Goal: Find specific page/section: Find specific page/section

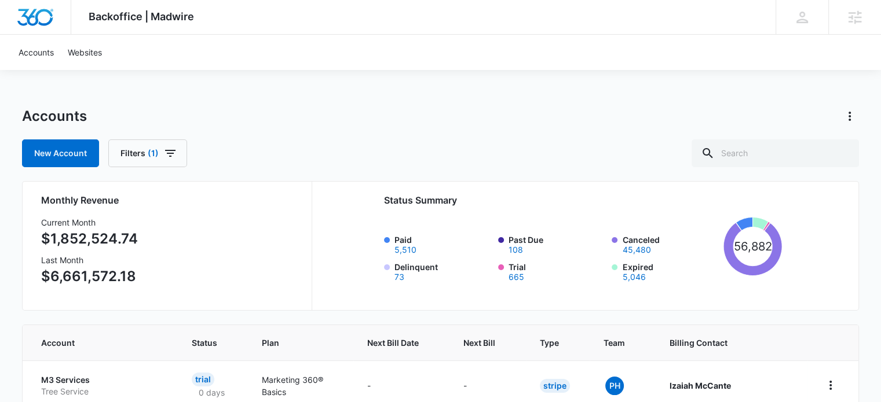
drag, startPoint x: 397, startPoint y: 2, endPoint x: 518, endPoint y: 145, distance: 187.3
click at [518, 145] on div "New Account Filters (1)" at bounding box center [440, 154] width 837 height 28
click at [771, 153] on input "text" at bounding box center [774, 154] width 167 height 28
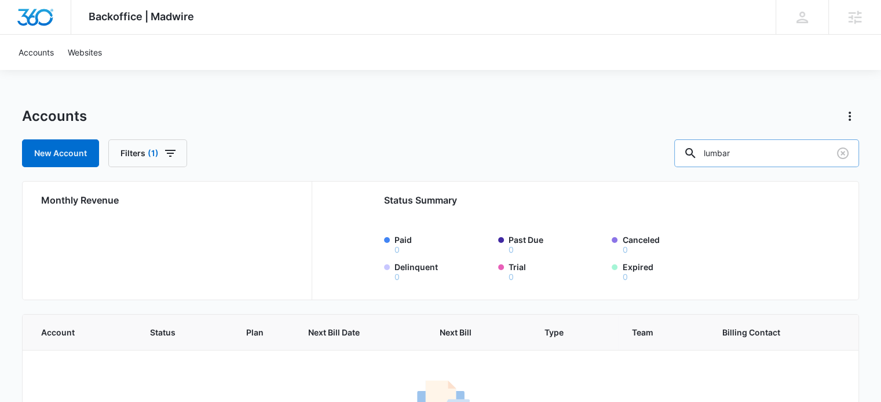
click at [759, 148] on input "lumbar" at bounding box center [766, 154] width 185 height 28
type input "wood"
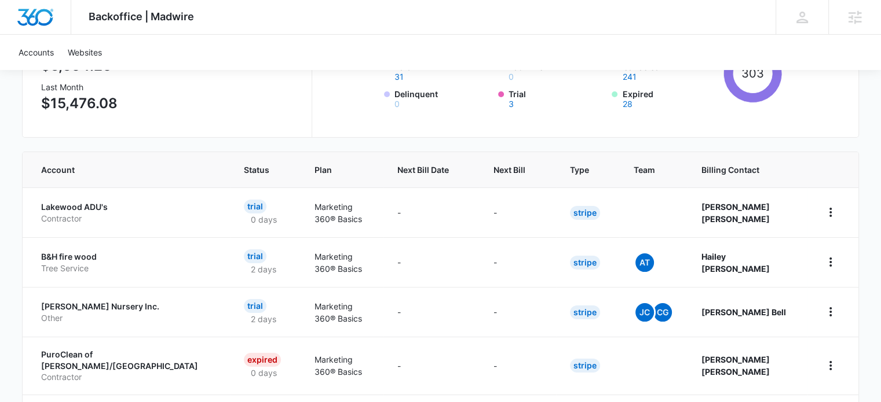
scroll to position [174, 0]
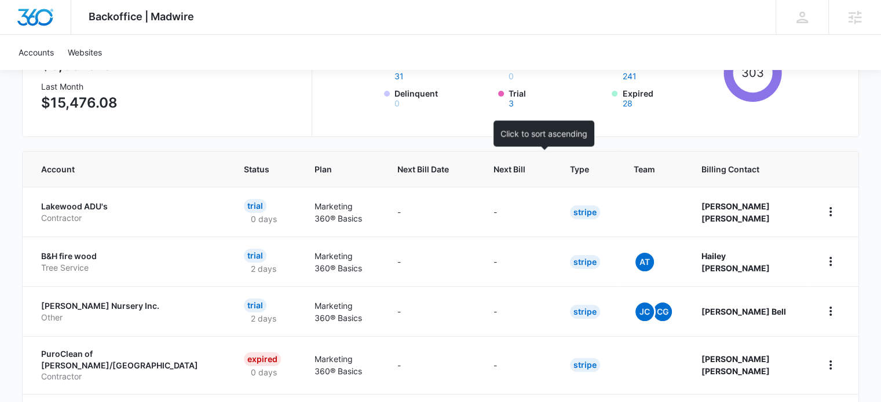
click at [525, 173] on span "Next Bill" at bounding box center [509, 169] width 32 height 12
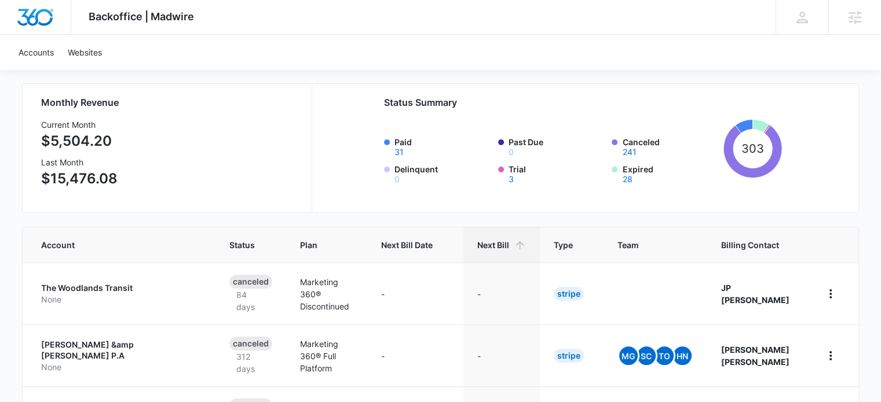
scroll to position [116, 0]
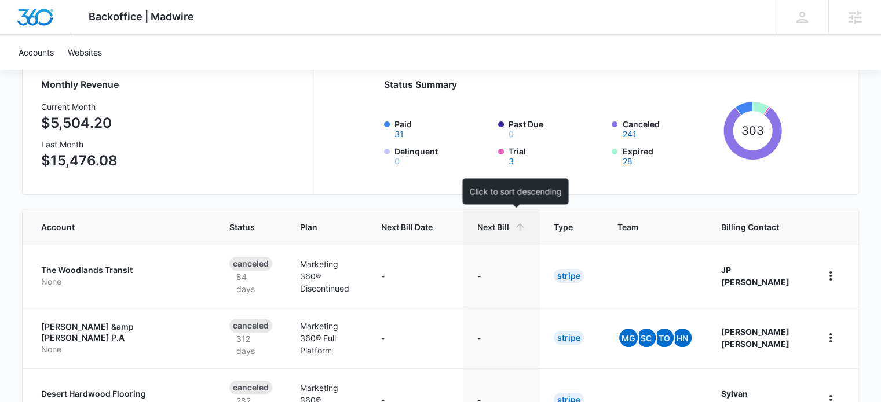
click at [509, 229] on span "Next Bill" at bounding box center [493, 227] width 32 height 12
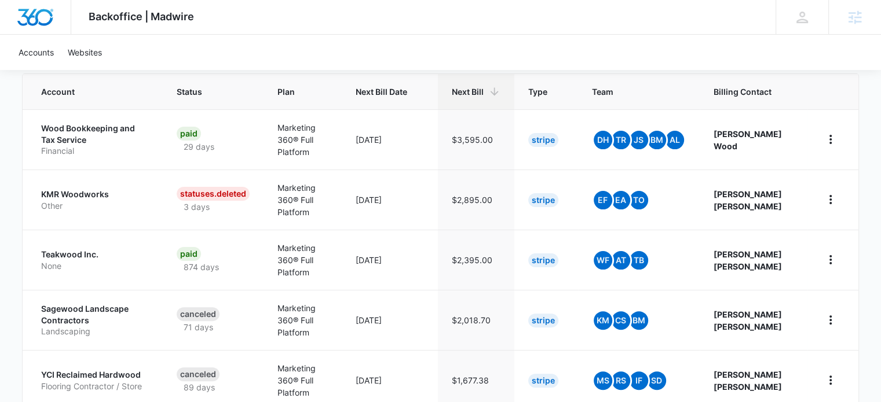
scroll to position [232, 0]
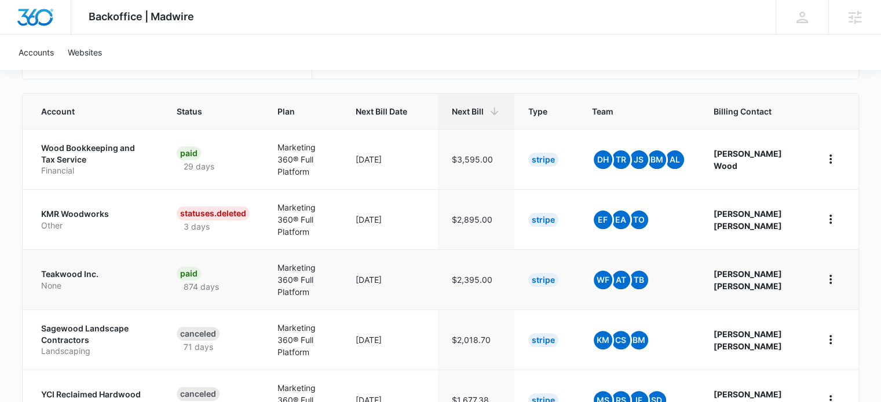
click at [79, 269] on p "Teakwood Inc." at bounding box center [95, 275] width 108 height 12
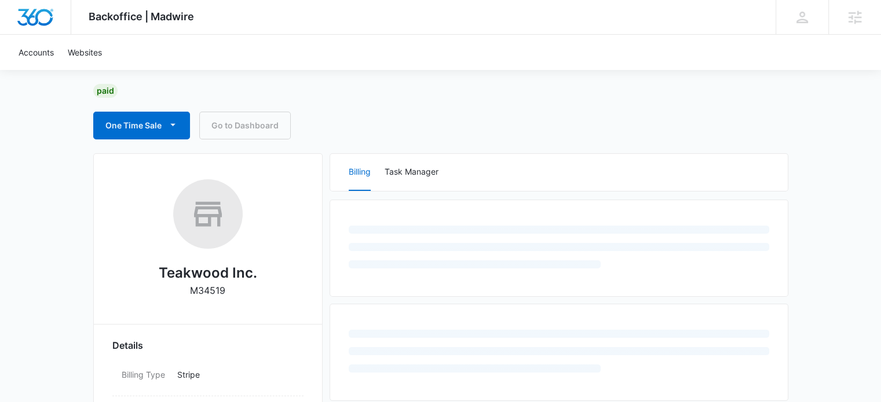
scroll to position [232, 0]
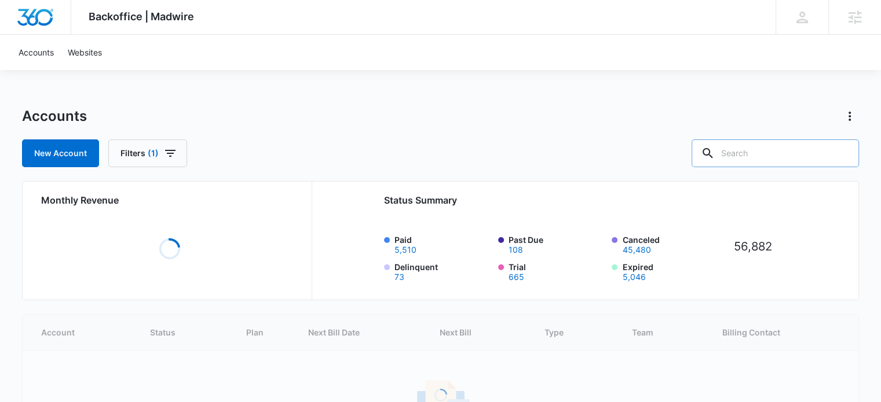
click at [779, 152] on input "text" at bounding box center [774, 154] width 167 height 28
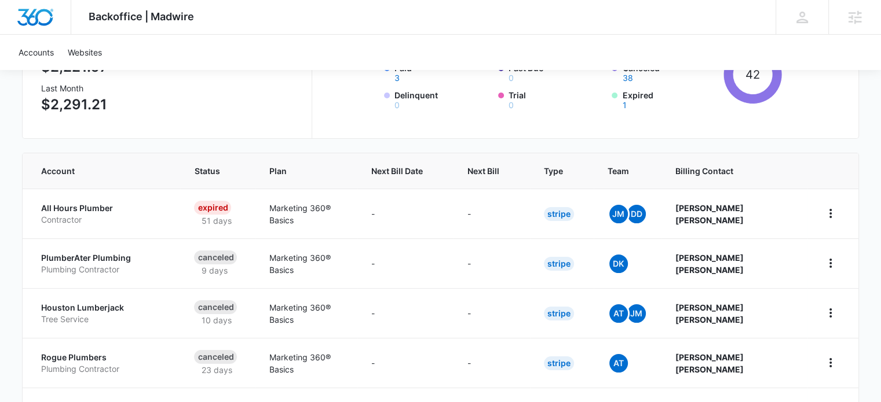
scroll to position [174, 0]
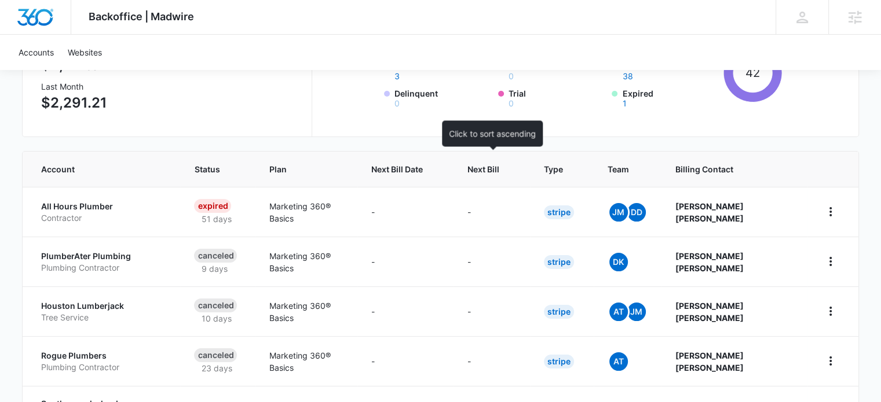
click at [488, 164] on span "Next Bill" at bounding box center [483, 169] width 32 height 12
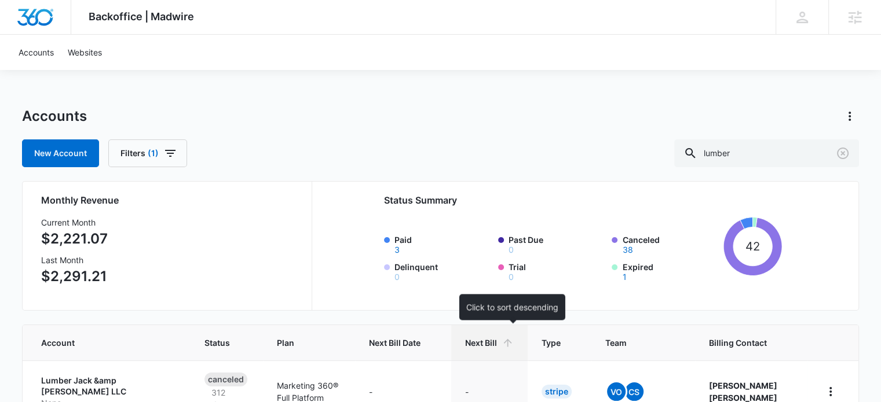
click at [497, 342] on span "Next Bill" at bounding box center [481, 343] width 32 height 12
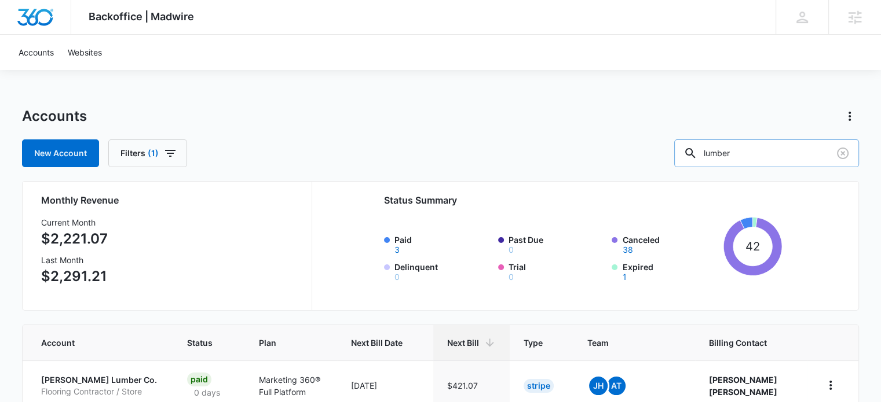
click at [760, 150] on input "lumber" at bounding box center [766, 154] width 185 height 28
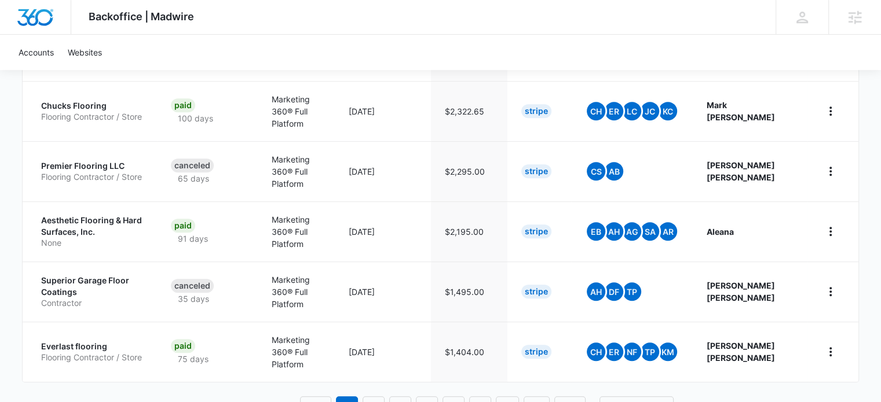
scroll to position [623, 0]
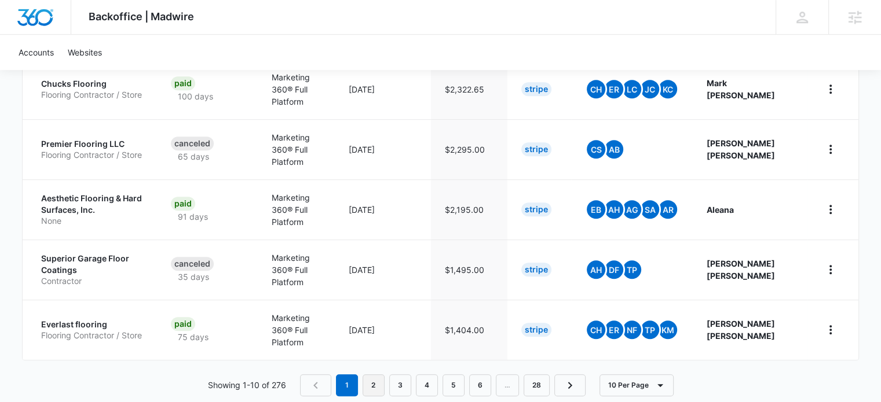
click at [375, 375] on link "2" at bounding box center [373, 386] width 22 height 22
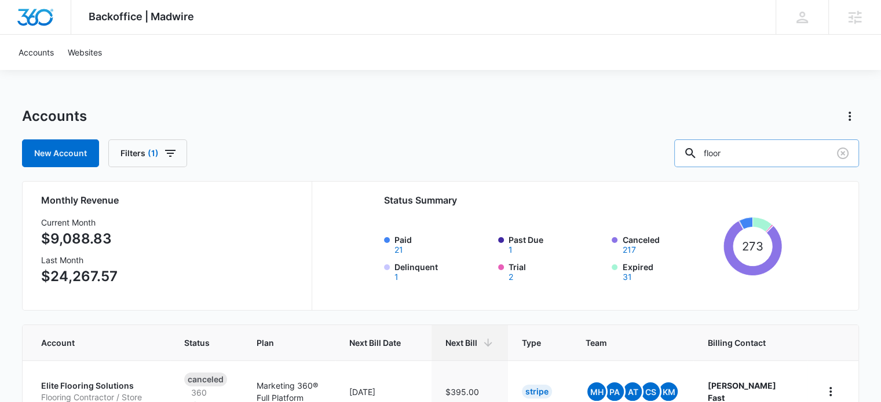
click at [759, 152] on input "floor" at bounding box center [766, 154] width 185 height 28
type input "mill"
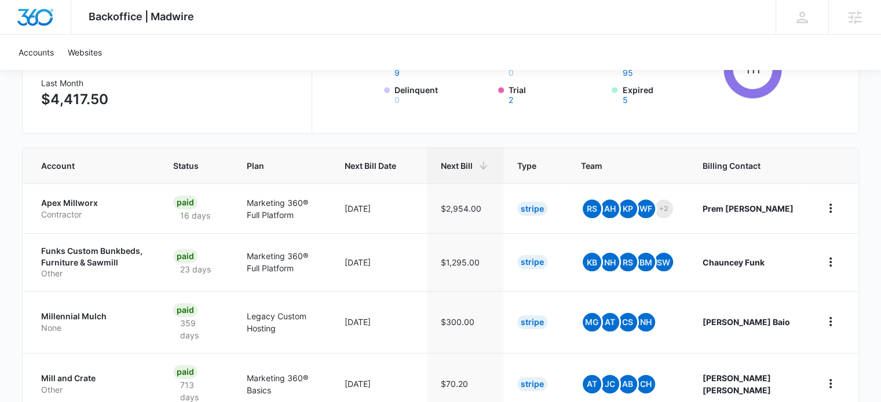
scroll to position [232, 0]
